Goal: Find specific page/section: Find specific page/section

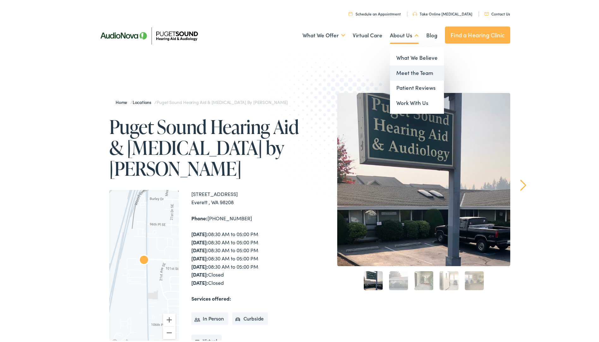
click at [403, 67] on link "Meet the Team" at bounding box center [417, 71] width 54 height 15
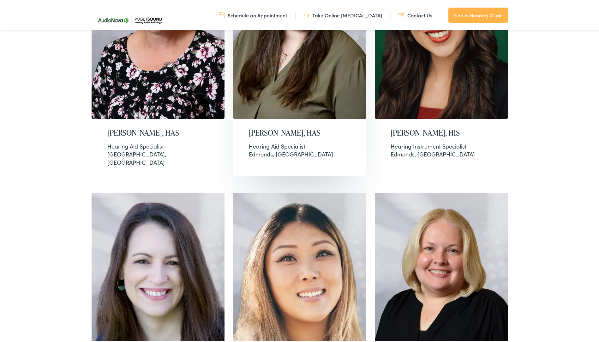
scroll to position [790, 0]
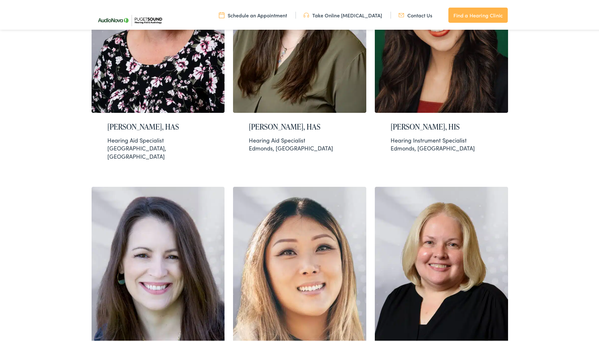
drag, startPoint x: 7, startPoint y: 154, endPoint x: 20, endPoint y: 150, distance: 14.1
click at [13, 154] on div "Meet Our Audiologists At Puget Sound Hearing Aid & Audiology, we love our team,…" at bounding box center [302, 8] width 604 height 1462
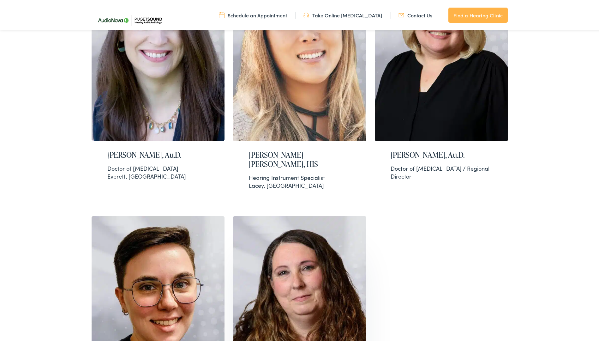
scroll to position [1011, 0]
